Goal: Navigation & Orientation: Find specific page/section

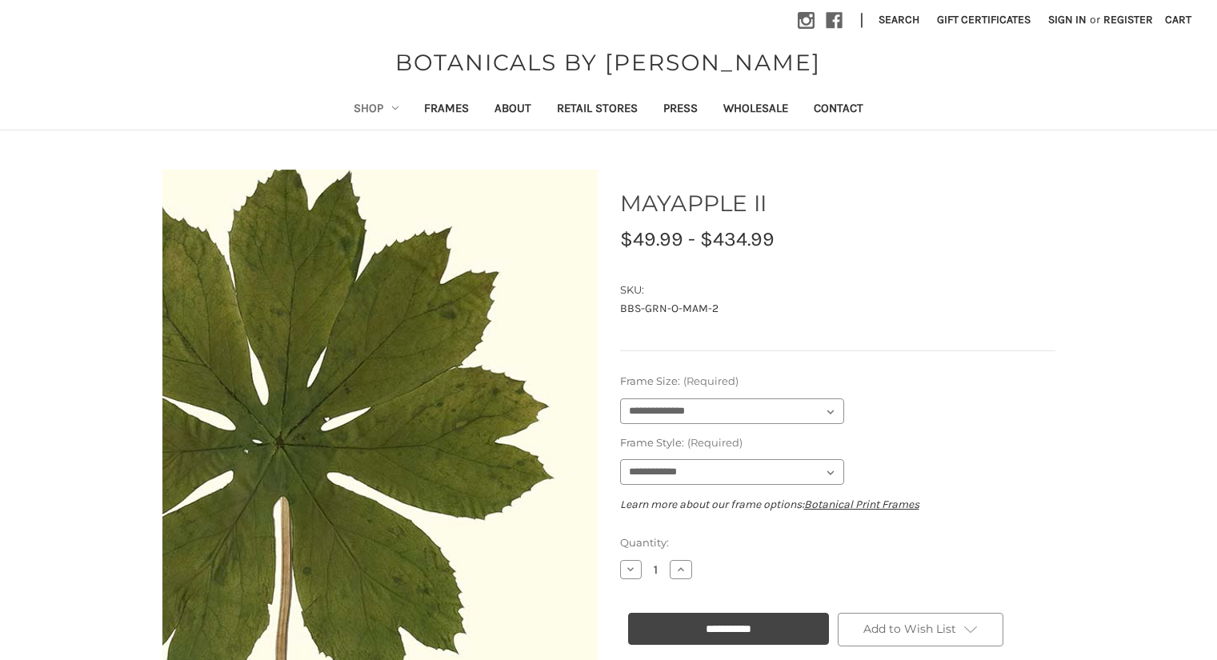
select select "****"
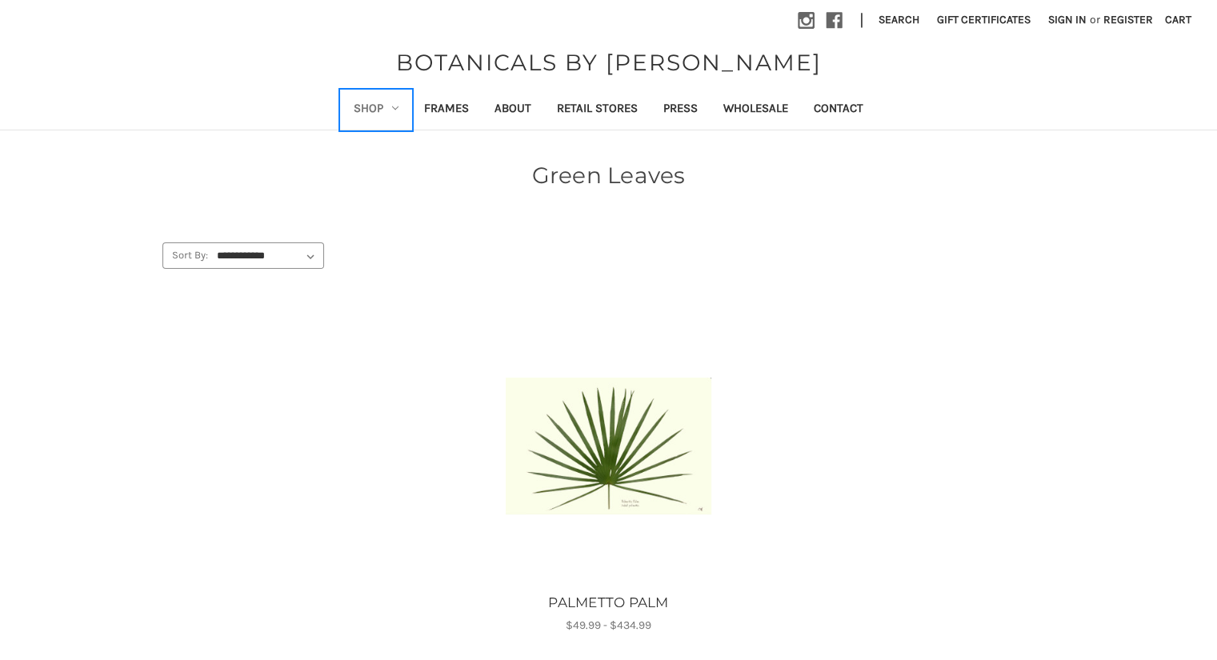
click at [389, 108] on link "Shop" at bounding box center [376, 109] width 70 height 39
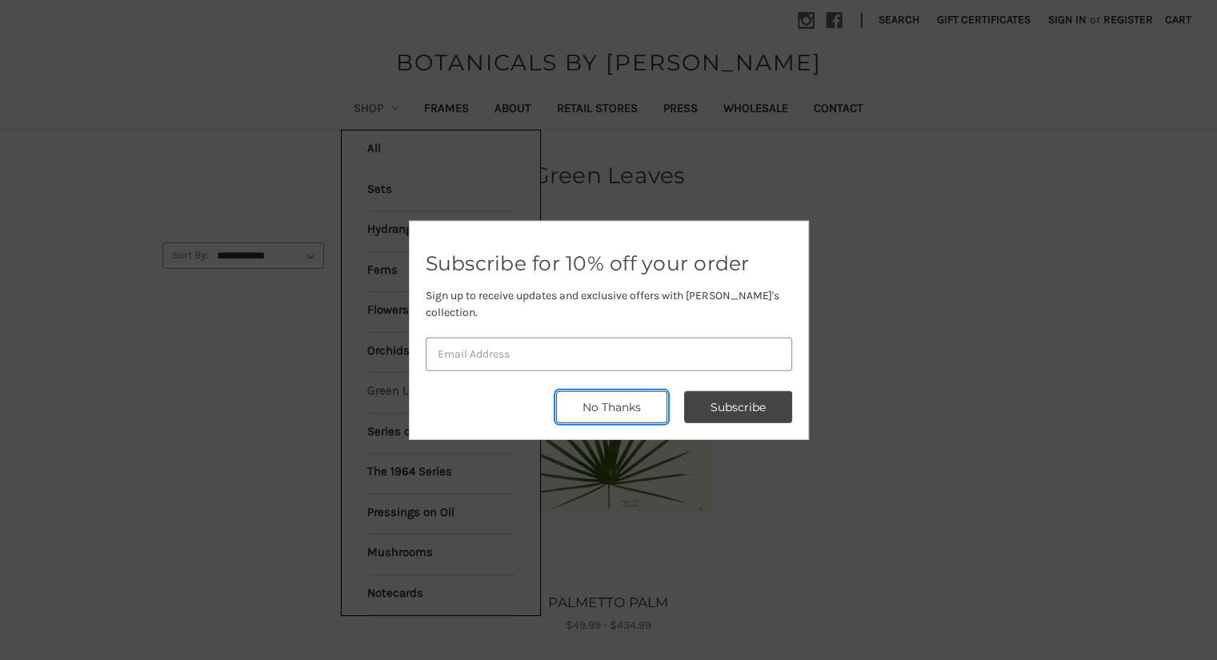
click at [637, 401] on button "No Thanks" at bounding box center [611, 407] width 111 height 32
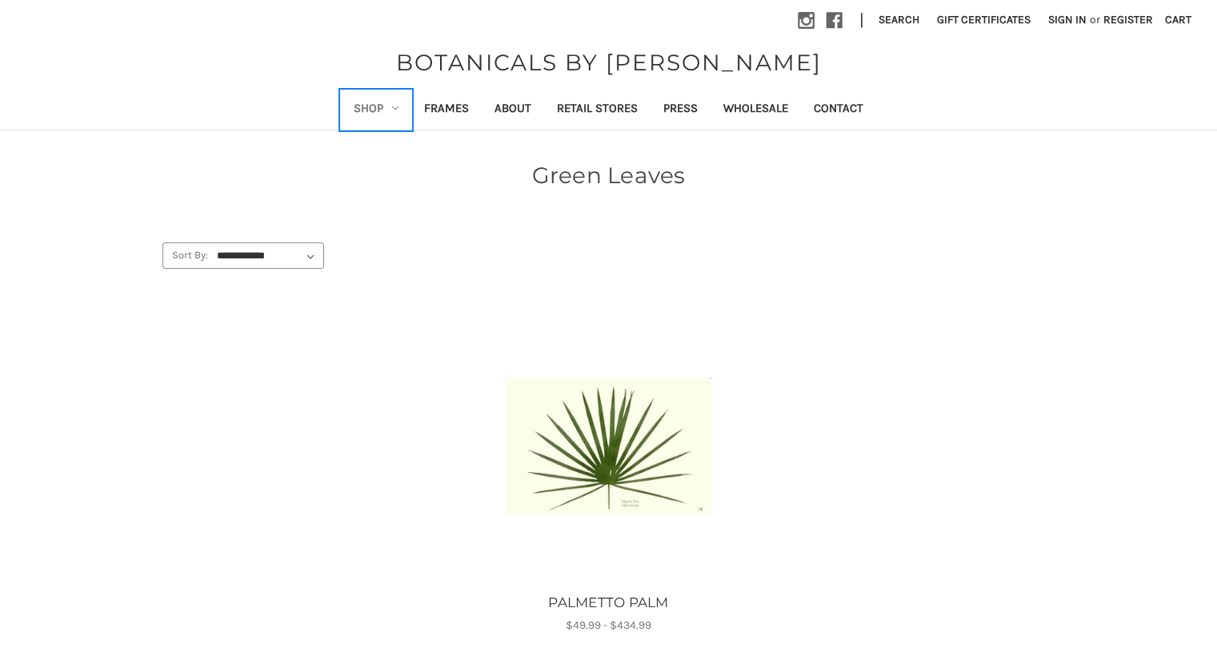
click at [384, 102] on link "Shop" at bounding box center [376, 109] width 70 height 39
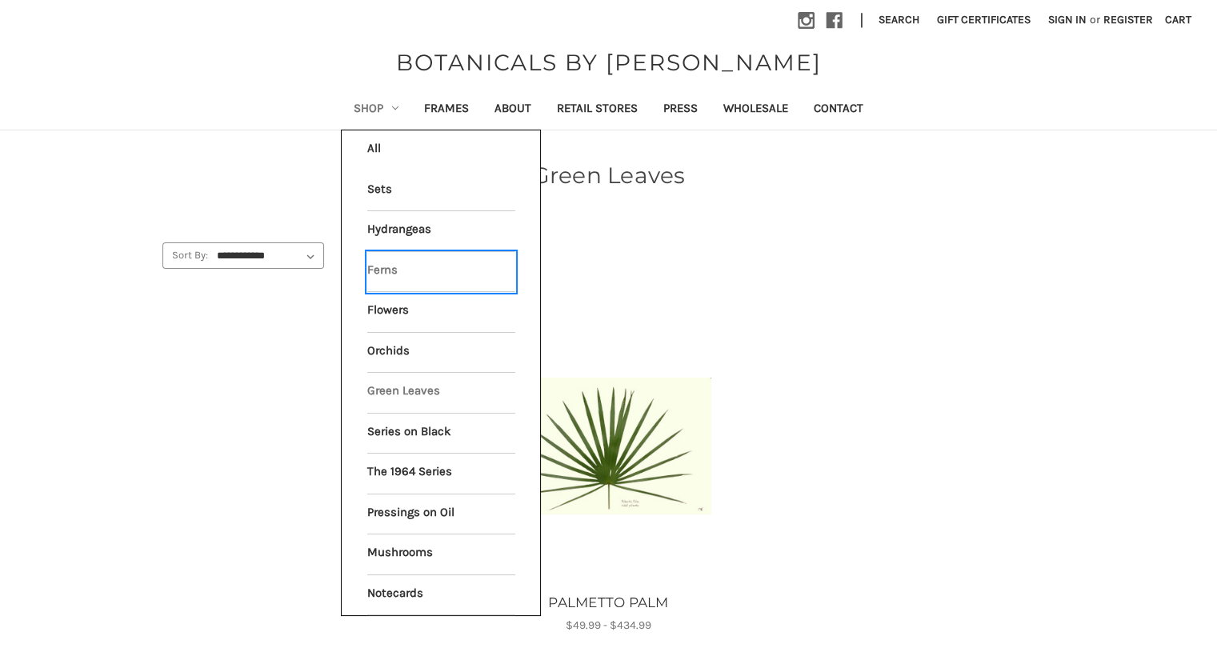
click at [390, 270] on link "Ferns" at bounding box center [441, 272] width 148 height 40
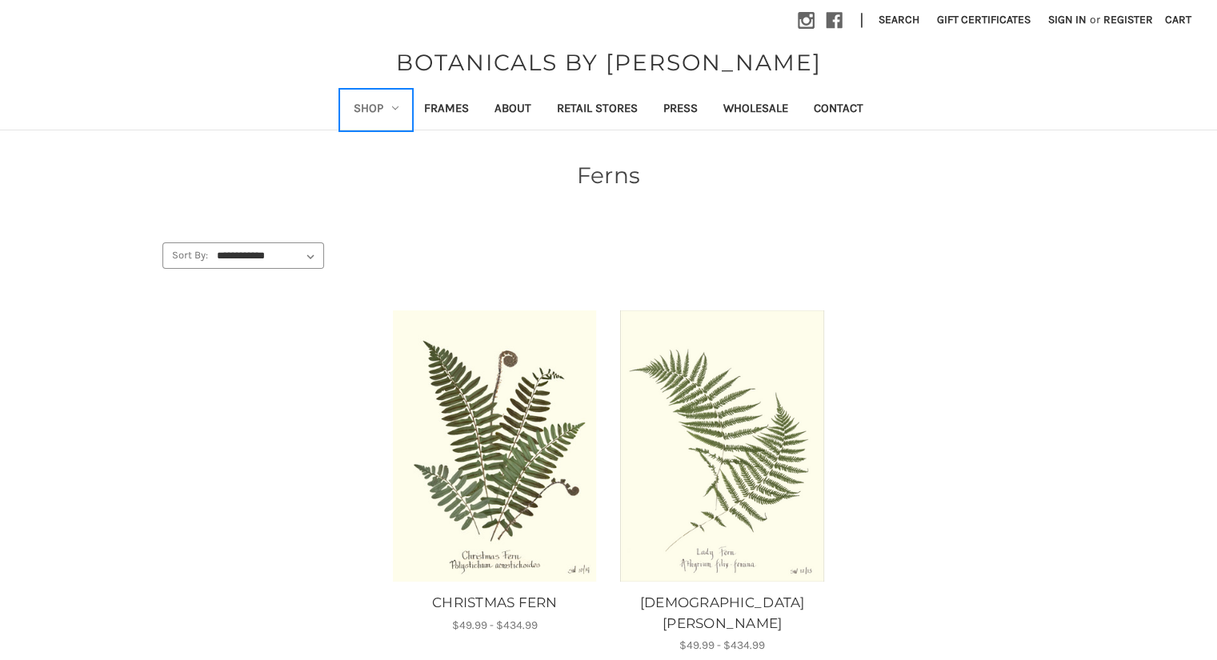
click at [386, 112] on link "Shop" at bounding box center [376, 109] width 70 height 39
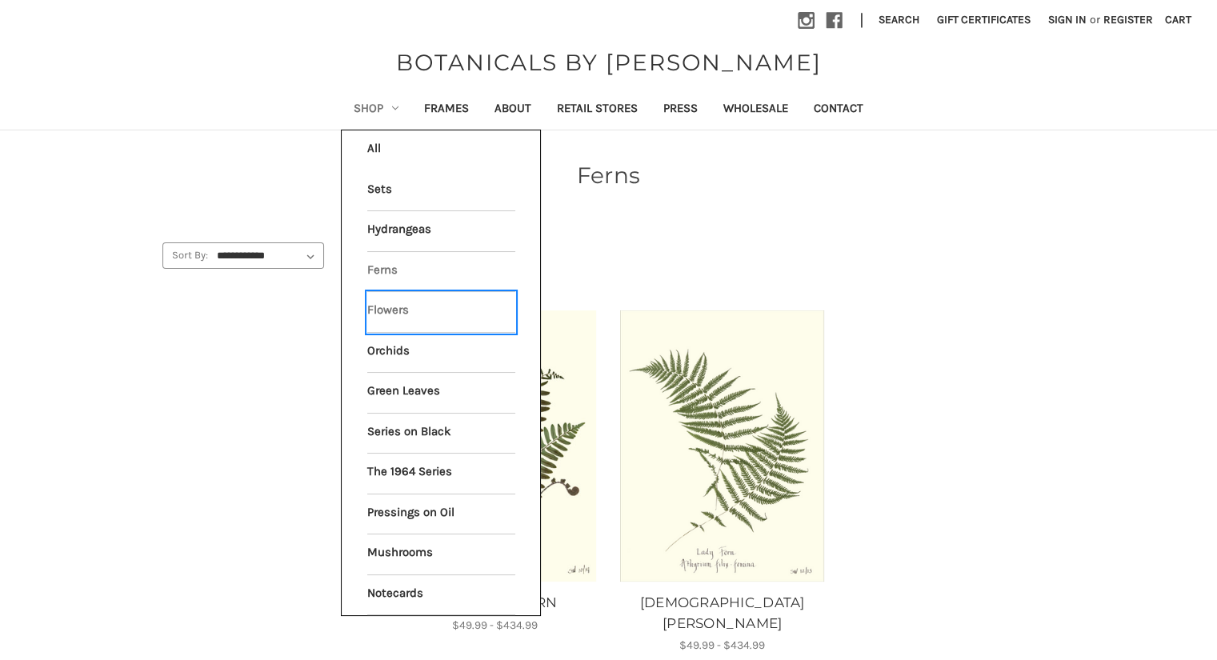
click at [400, 305] on link "Flowers" at bounding box center [441, 312] width 148 height 40
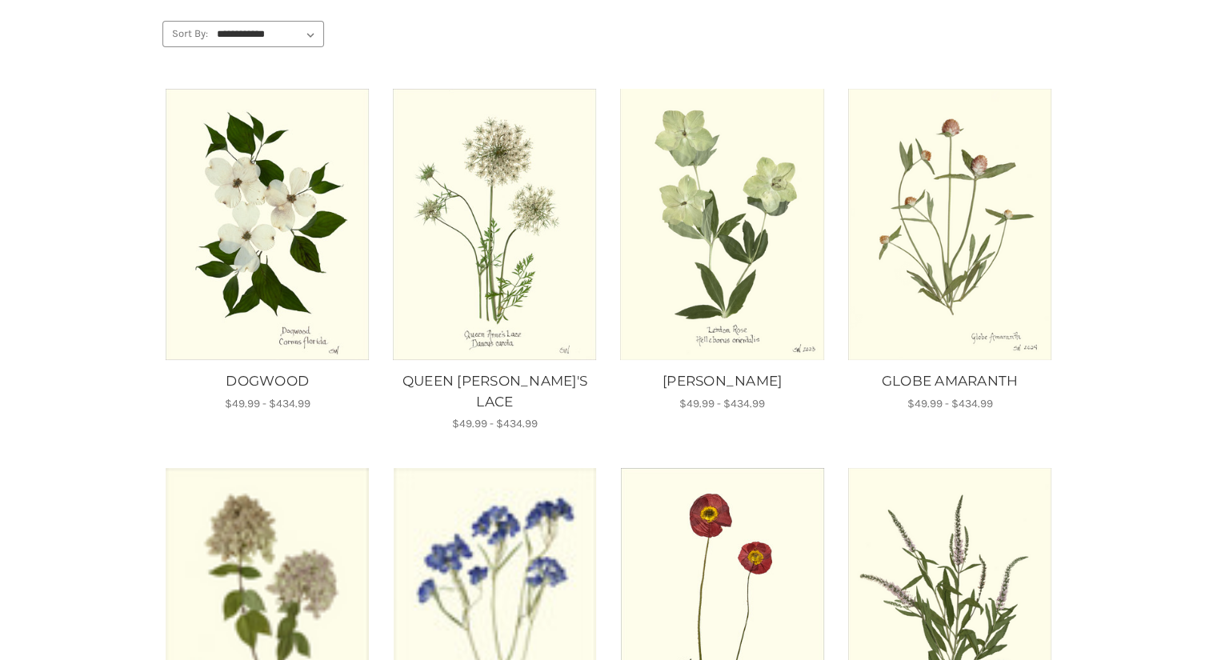
scroll to position [221, 0]
